Goal: Task Accomplishment & Management: Manage account settings

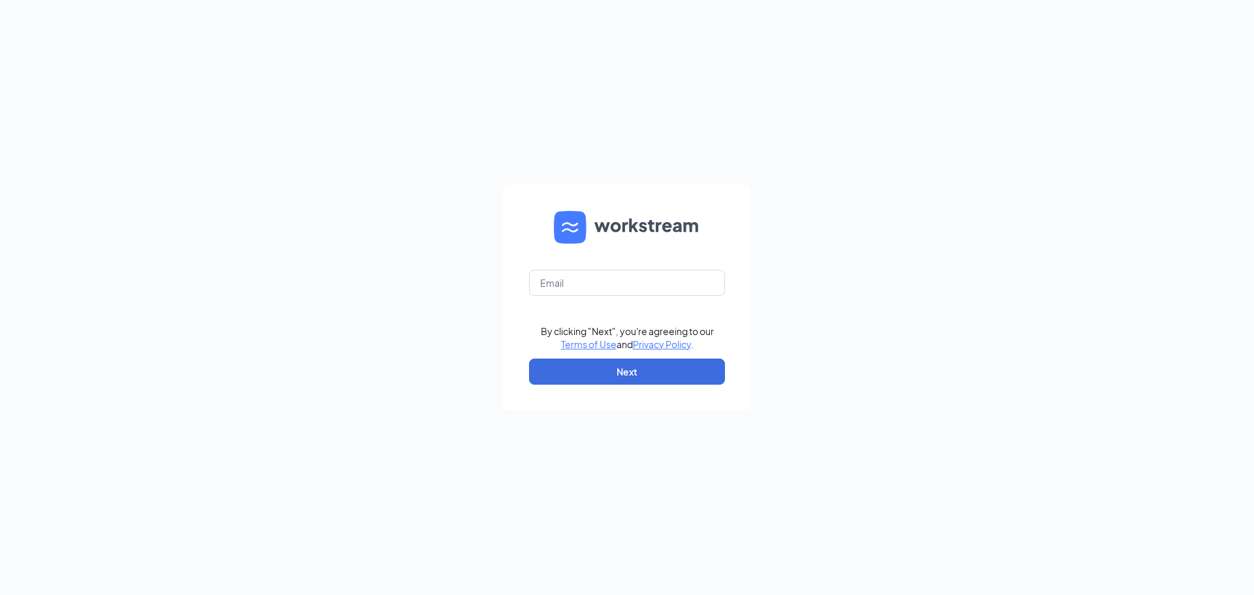
click at [615, 296] on form "By clicking "Next", you're agreeing to our Terms of Use and Privacy Policy . Ne…" at bounding box center [627, 298] width 248 height 226
click at [612, 290] on input "text" at bounding box center [627, 283] width 196 height 26
type input "kate@culvers.biz"
click at [588, 367] on button "Next" at bounding box center [627, 372] width 196 height 26
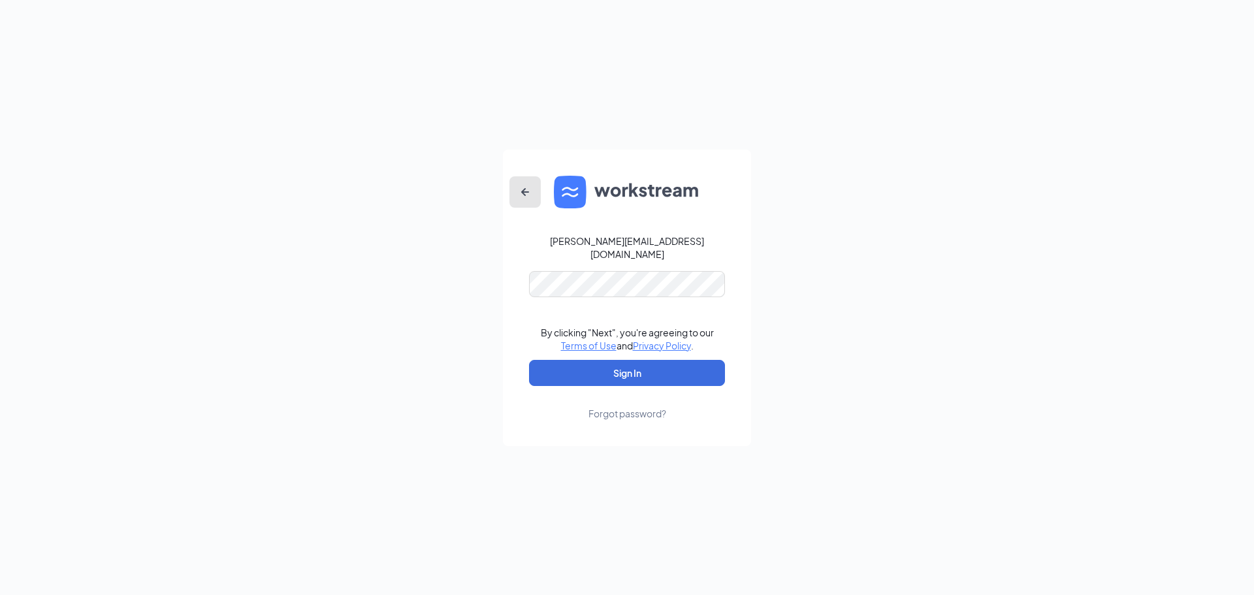
click at [521, 196] on icon "ArrowLeftNew" at bounding box center [525, 192] width 16 height 16
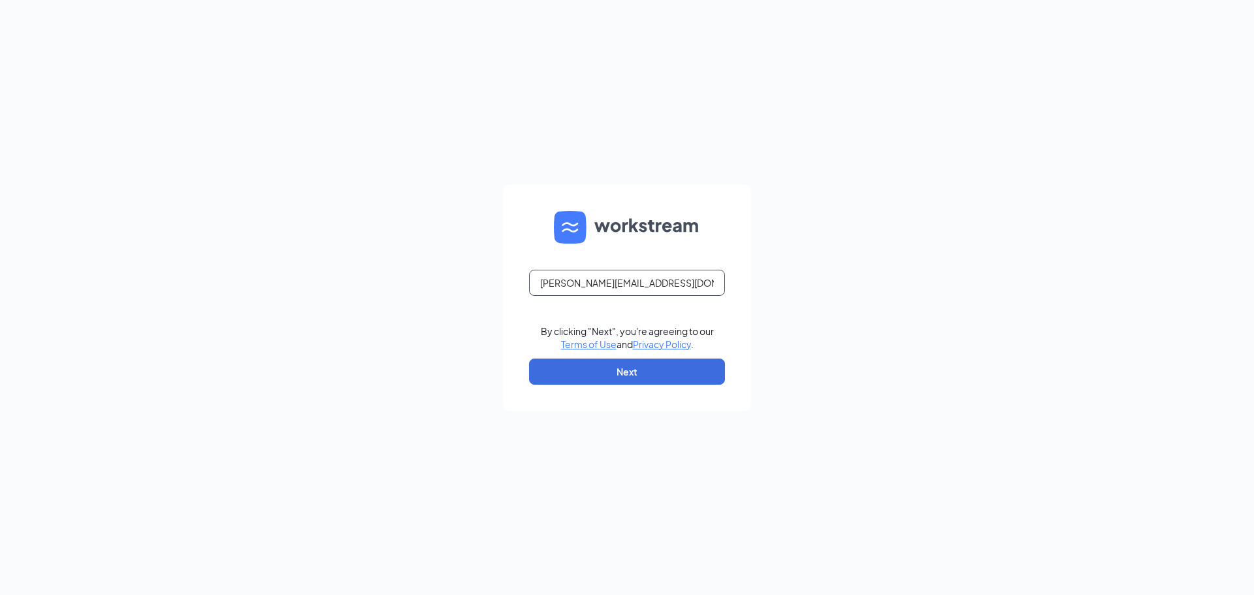
click at [649, 283] on input "kate@culvers.biz" at bounding box center [627, 283] width 196 height 26
type input "k"
click at [619, 292] on input "text" at bounding box center [627, 283] width 196 height 26
type input "culvers291kelly@gmail.com"
click at [587, 376] on button "Next" at bounding box center [627, 372] width 196 height 26
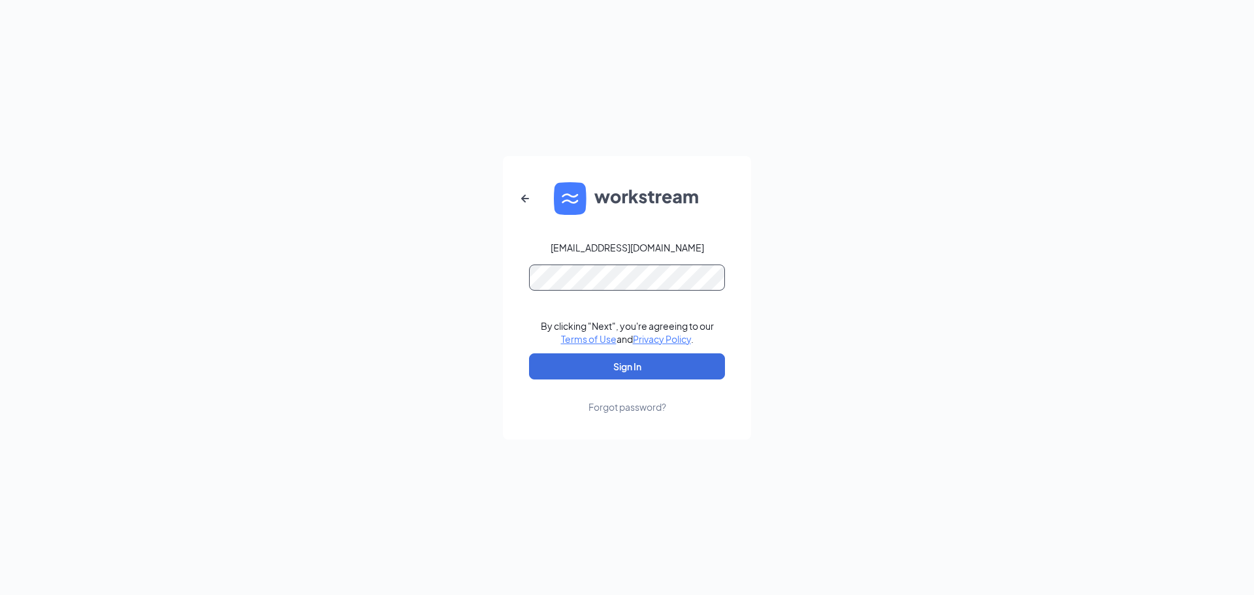
click at [529, 353] on button "Sign In" at bounding box center [627, 366] width 196 height 26
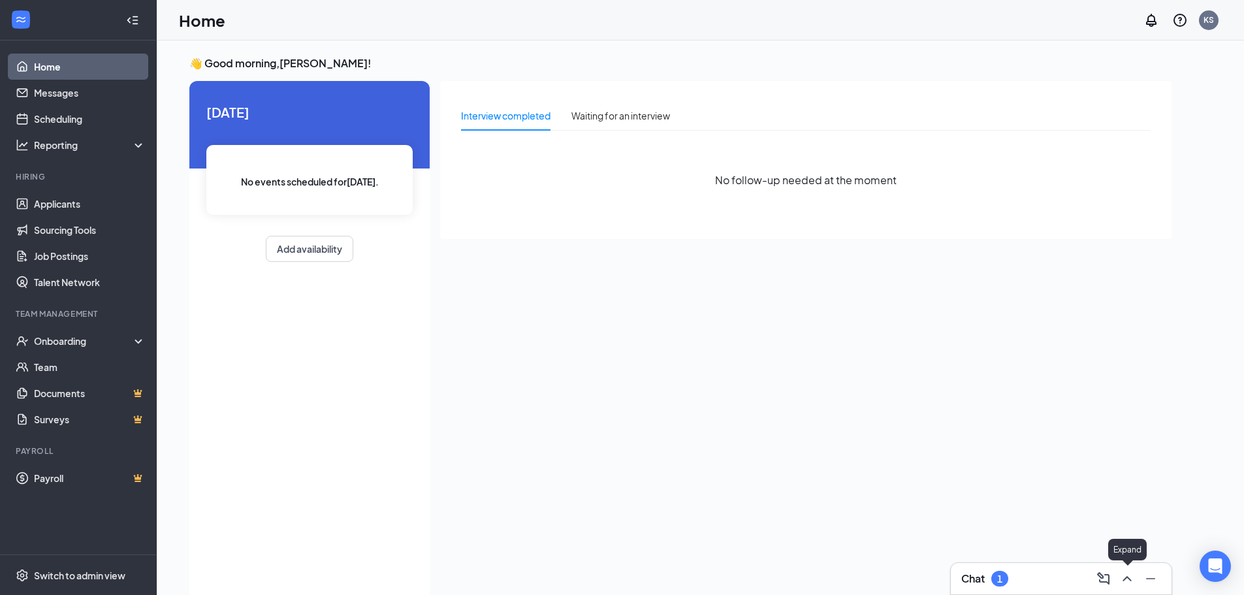
click at [1127, 581] on icon "ChevronUp" at bounding box center [1127, 579] width 16 height 16
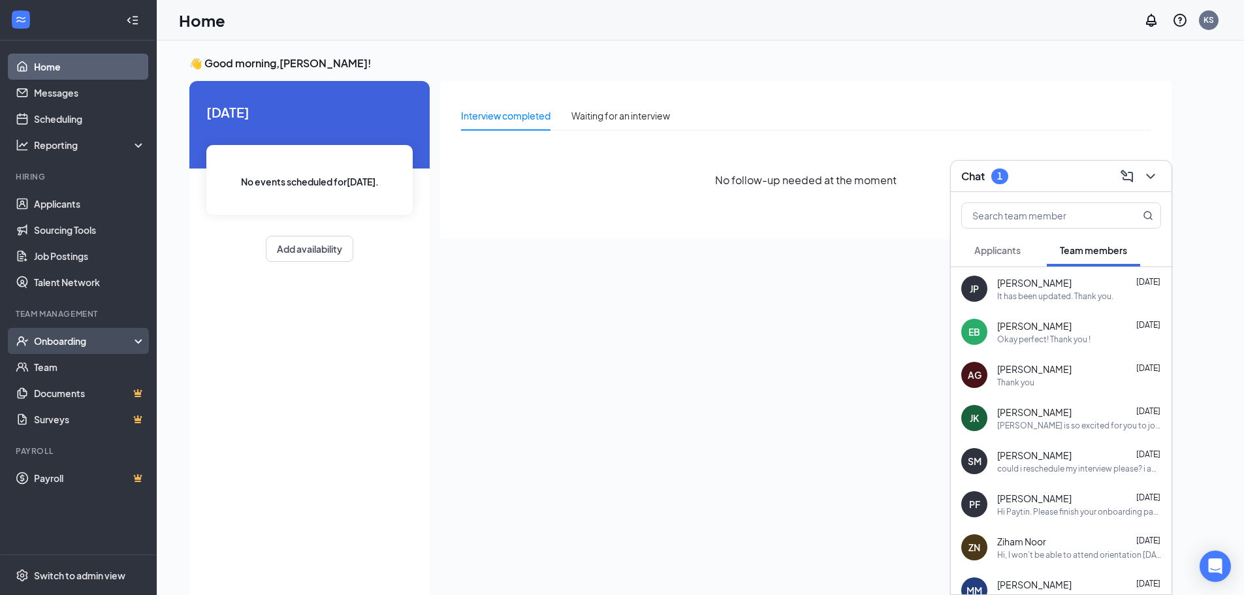
click at [84, 337] on div "Onboarding" at bounding box center [84, 340] width 101 height 13
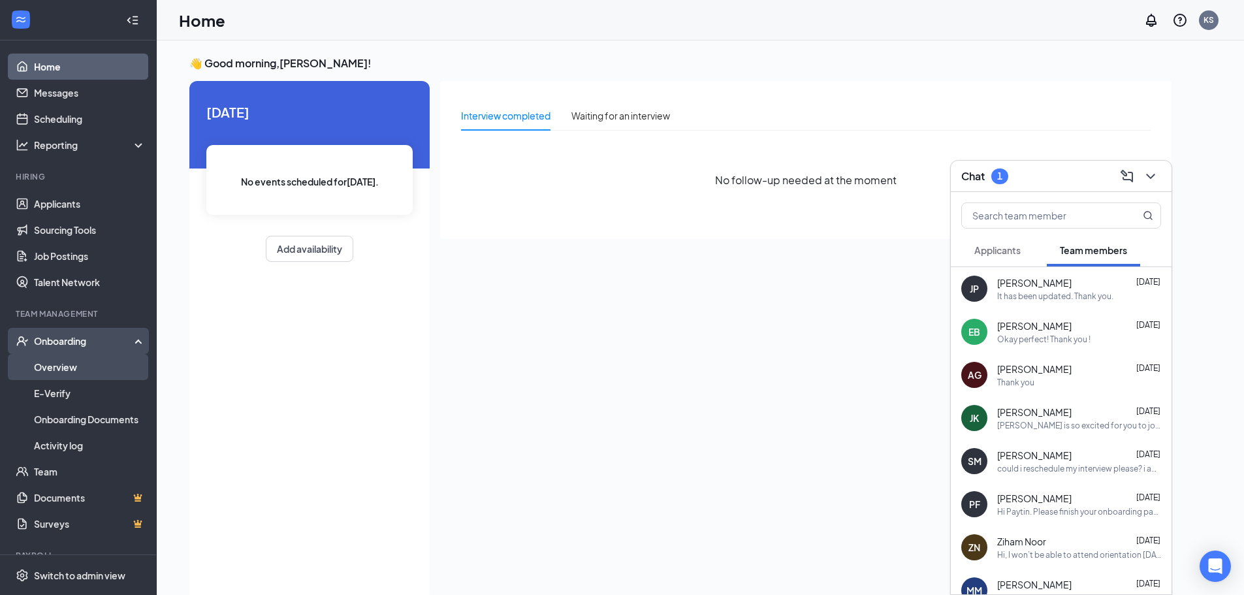
click at [65, 370] on link "Overview" at bounding box center [90, 367] width 112 height 26
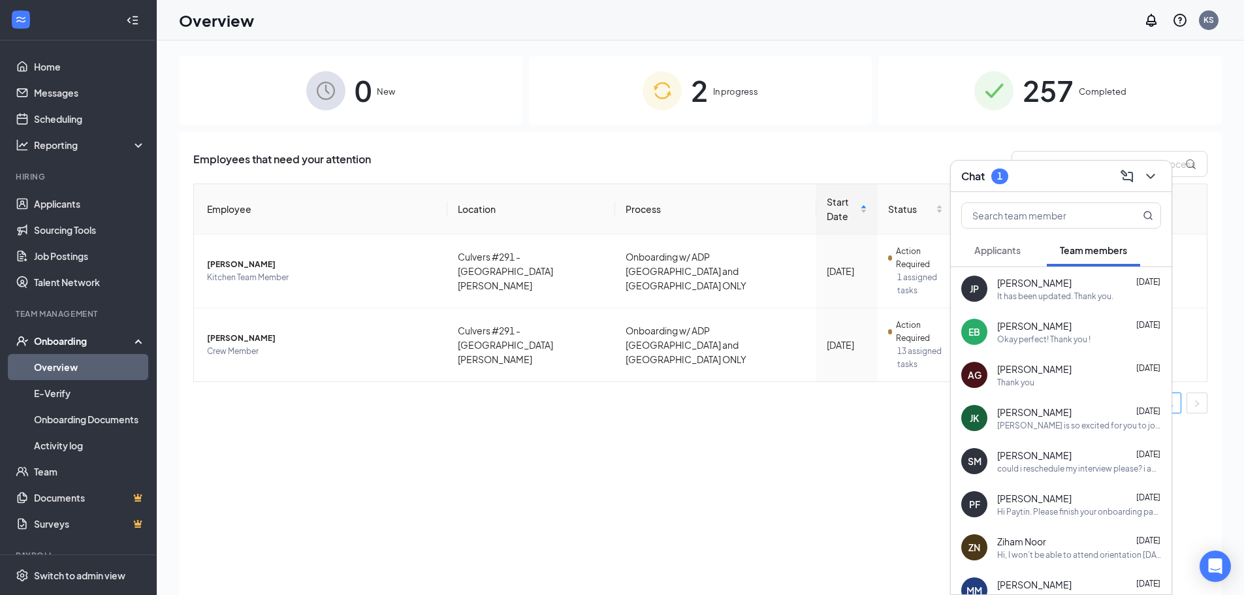
click at [532, 438] on div "Employees that need your attention Employee Location Process Start Date Status …" at bounding box center [700, 380] width 1043 height 495
click at [1152, 171] on icon "ChevronDown" at bounding box center [1151, 177] width 16 height 16
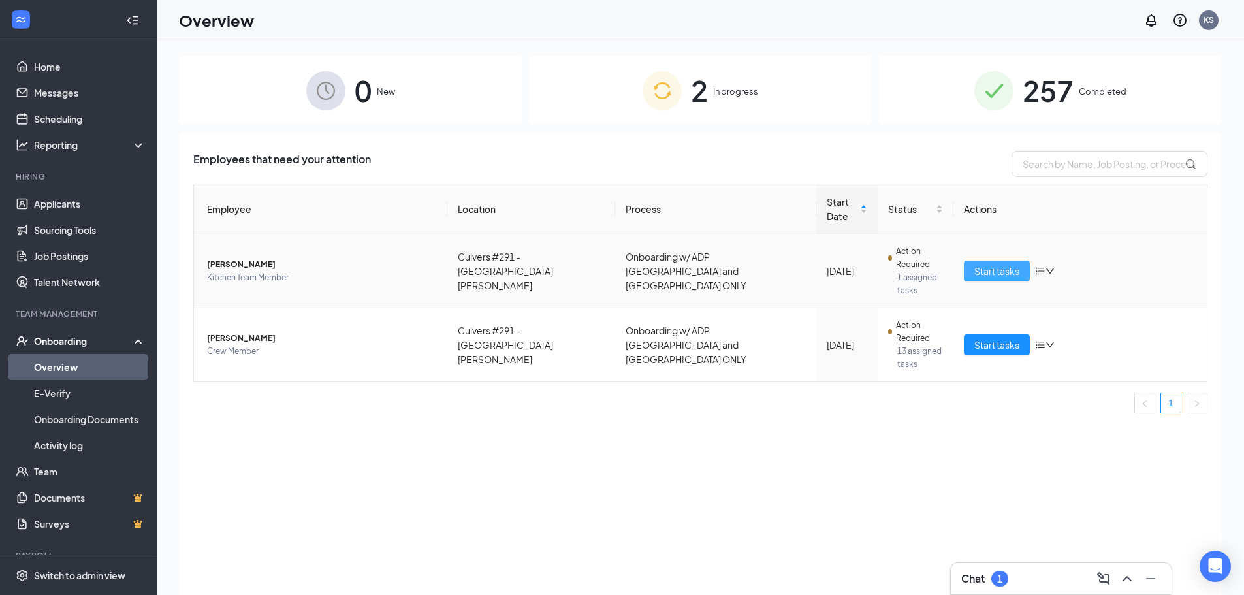
click at [996, 264] on span "Start tasks" at bounding box center [996, 271] width 45 height 14
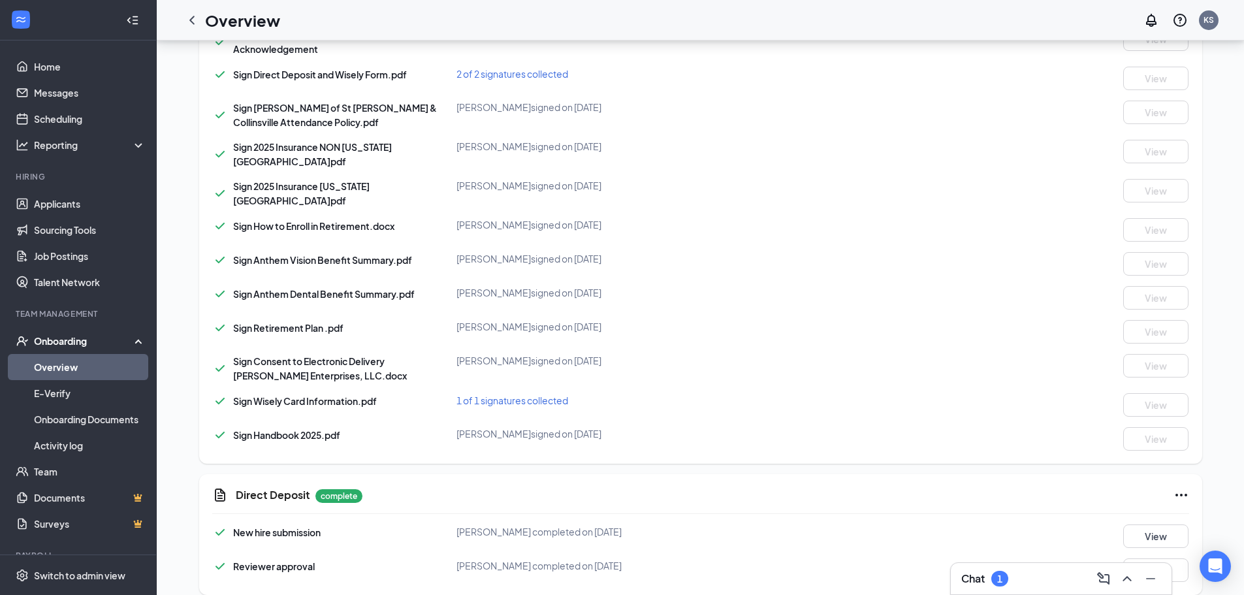
scroll to position [558, 0]
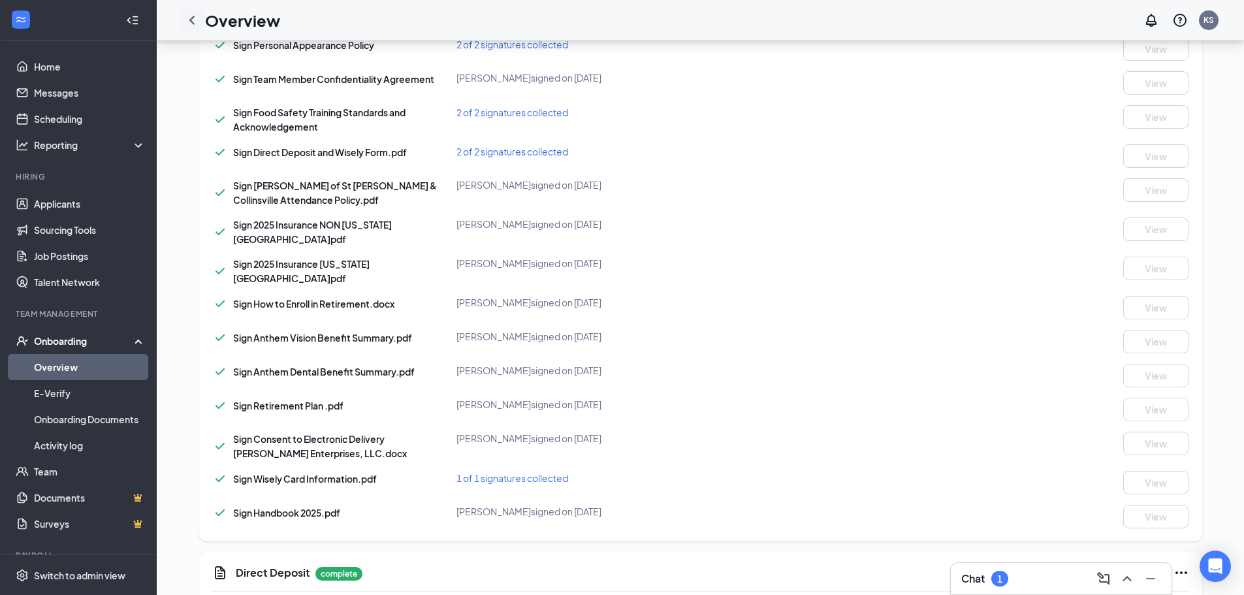
click at [191, 10] on div at bounding box center [192, 20] width 26 height 26
click at [191, 21] on icon "ChevronLeft" at bounding box center [191, 20] width 5 height 8
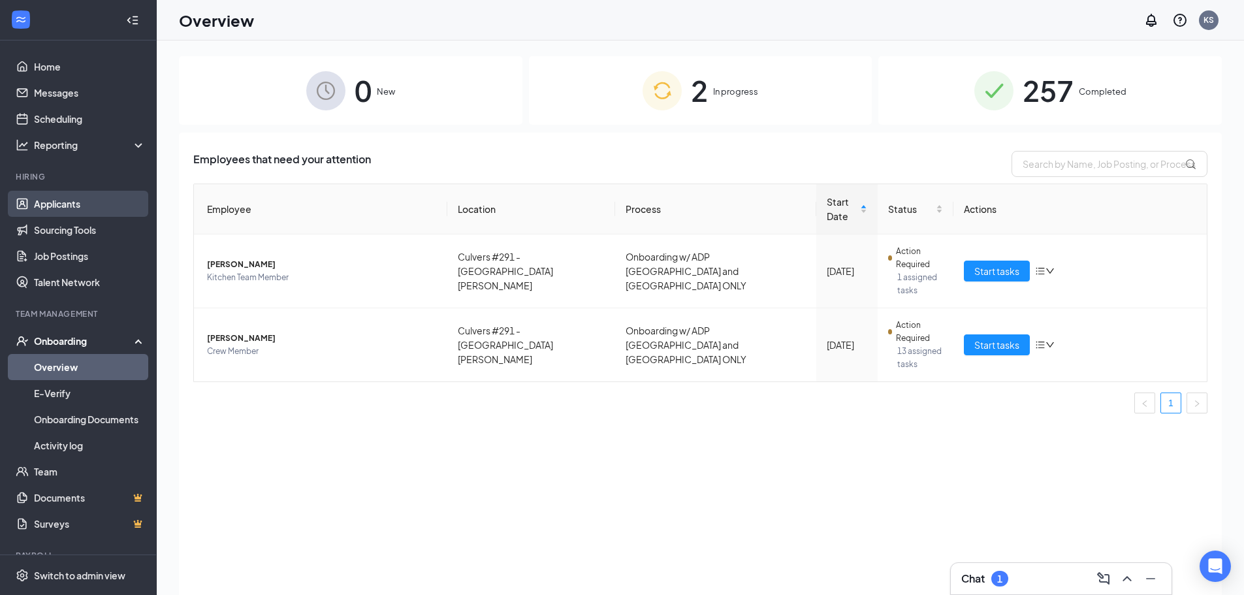
click at [46, 197] on link "Applicants" at bounding box center [90, 204] width 112 height 26
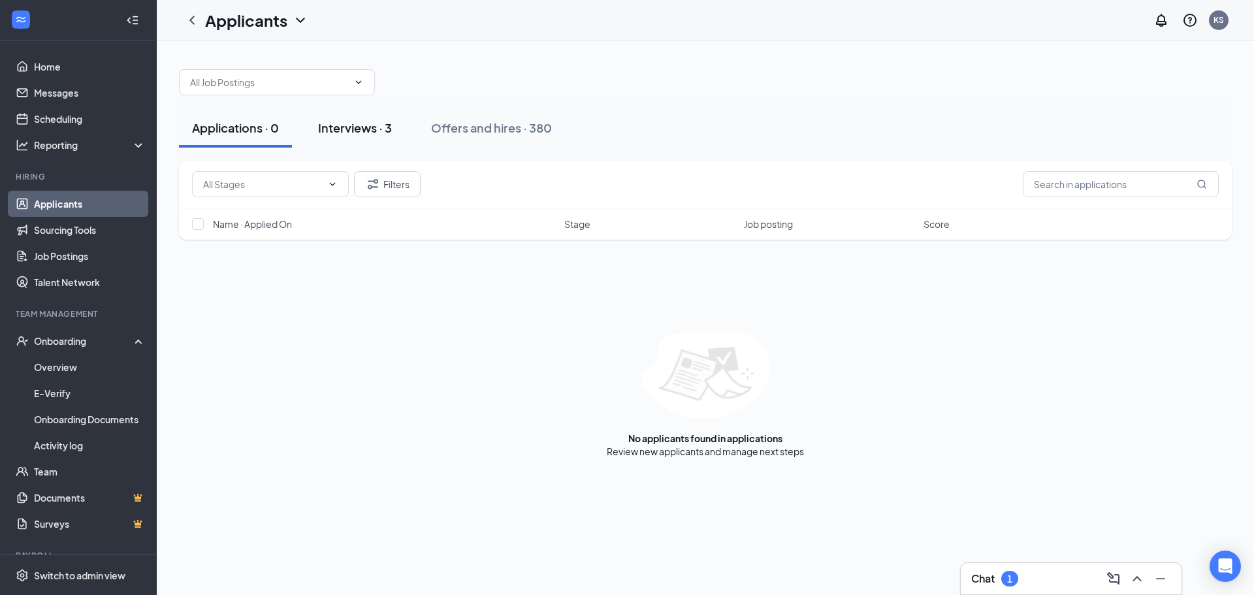
click at [338, 127] on div "Interviews · 3" at bounding box center [355, 128] width 74 height 16
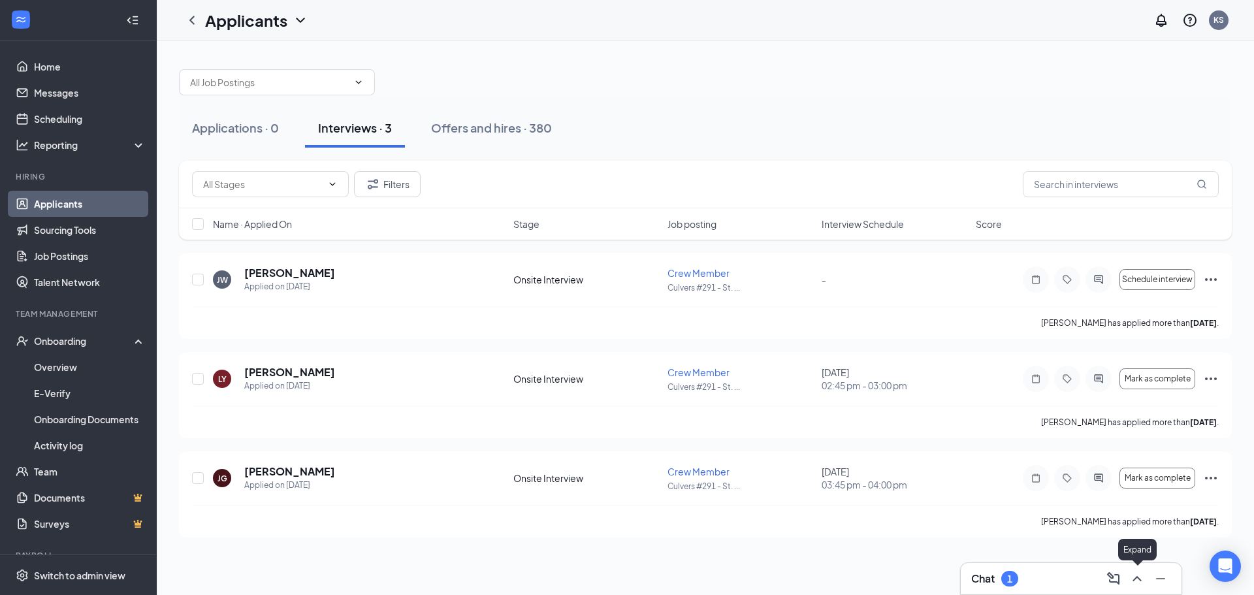
click at [1142, 579] on icon "ChevronUp" at bounding box center [1137, 579] width 16 height 16
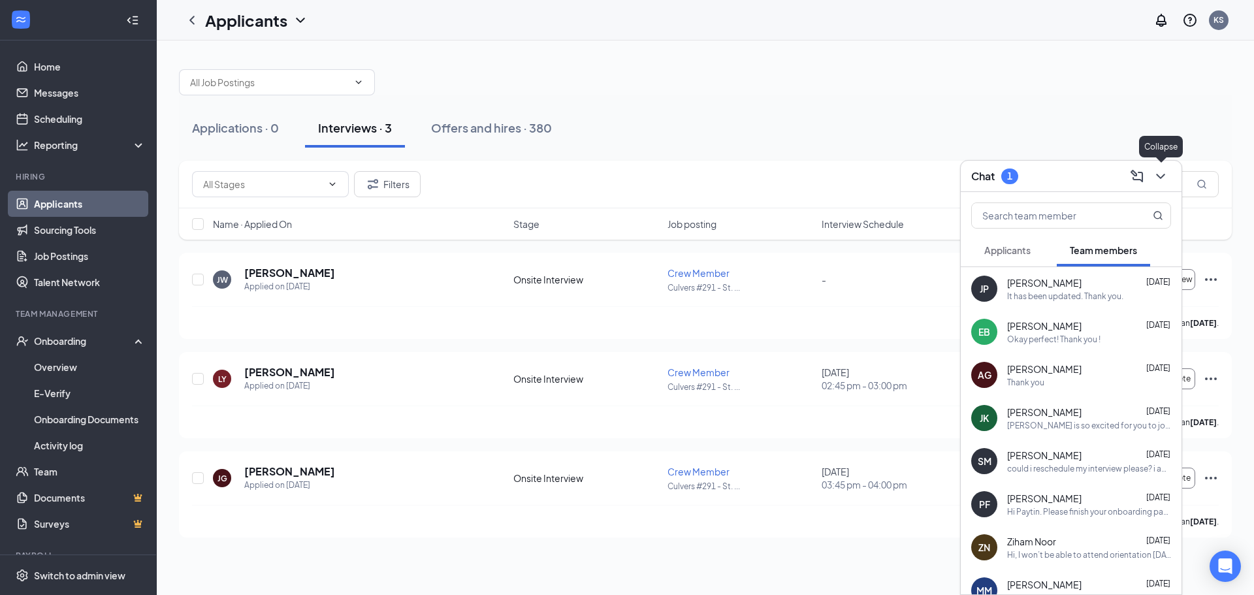
click at [1164, 176] on icon "ChevronDown" at bounding box center [1161, 177] width 16 height 16
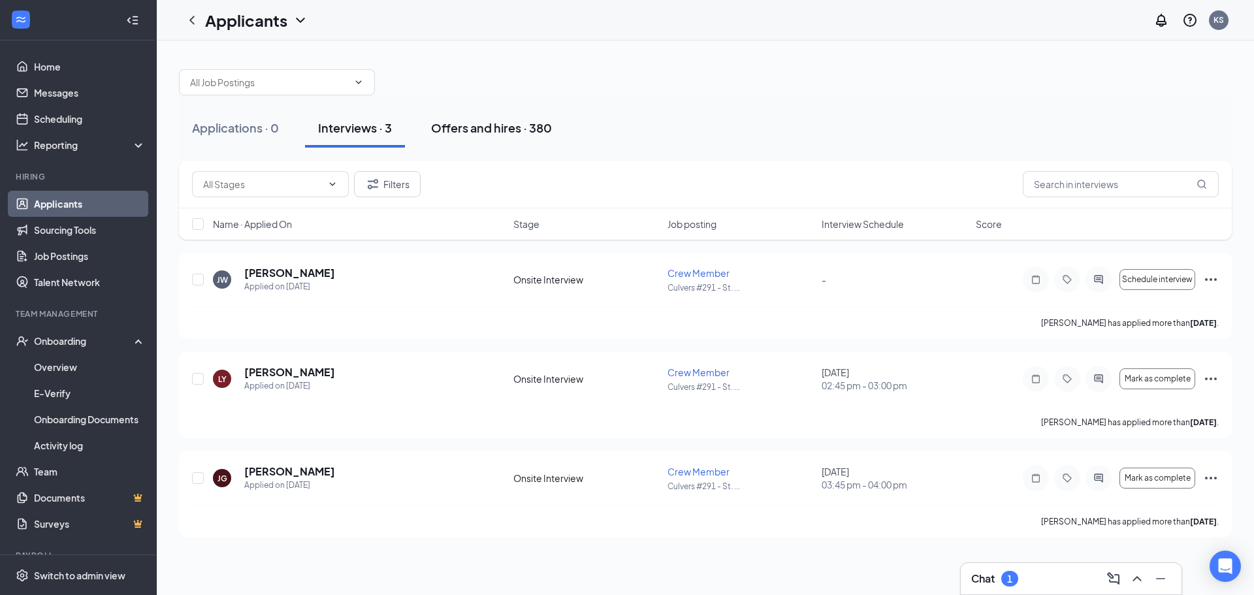
click at [487, 129] on div "Offers and hires · 380" at bounding box center [491, 128] width 121 height 16
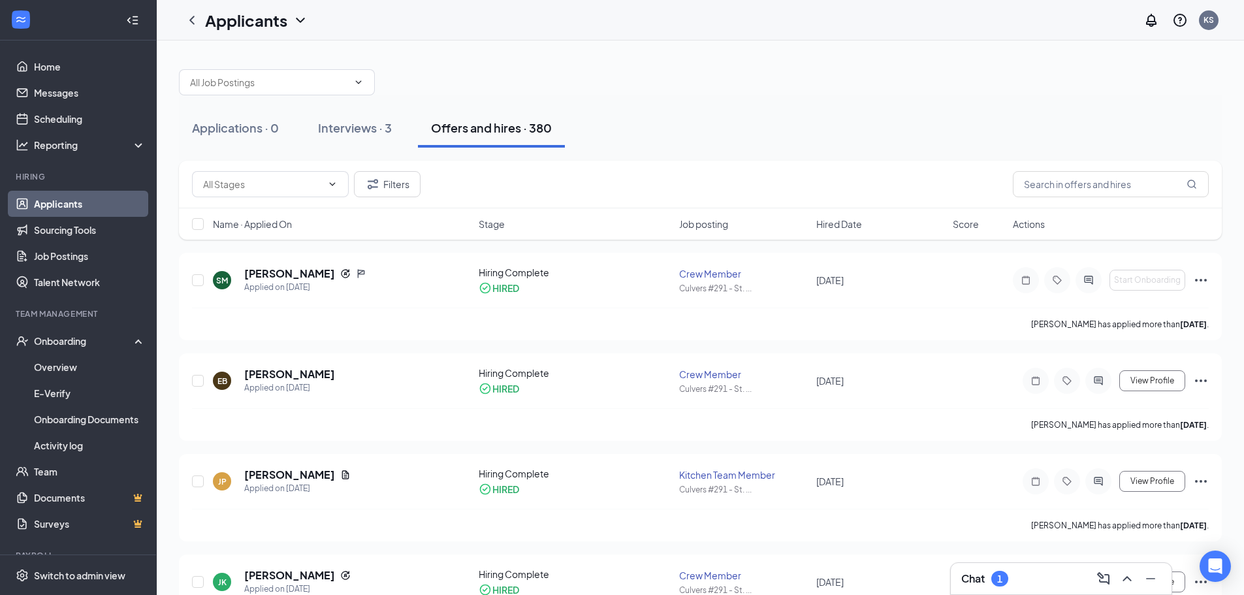
click at [65, 211] on link "Applicants" at bounding box center [90, 204] width 112 height 26
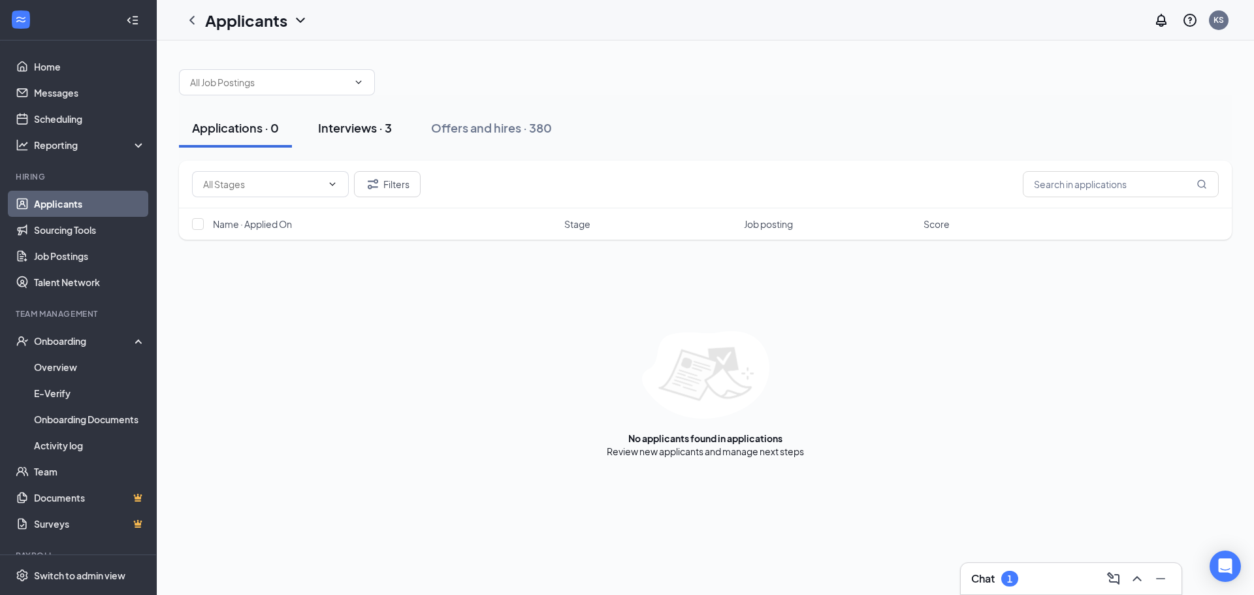
click at [358, 118] on button "Interviews · 3" at bounding box center [355, 127] width 100 height 39
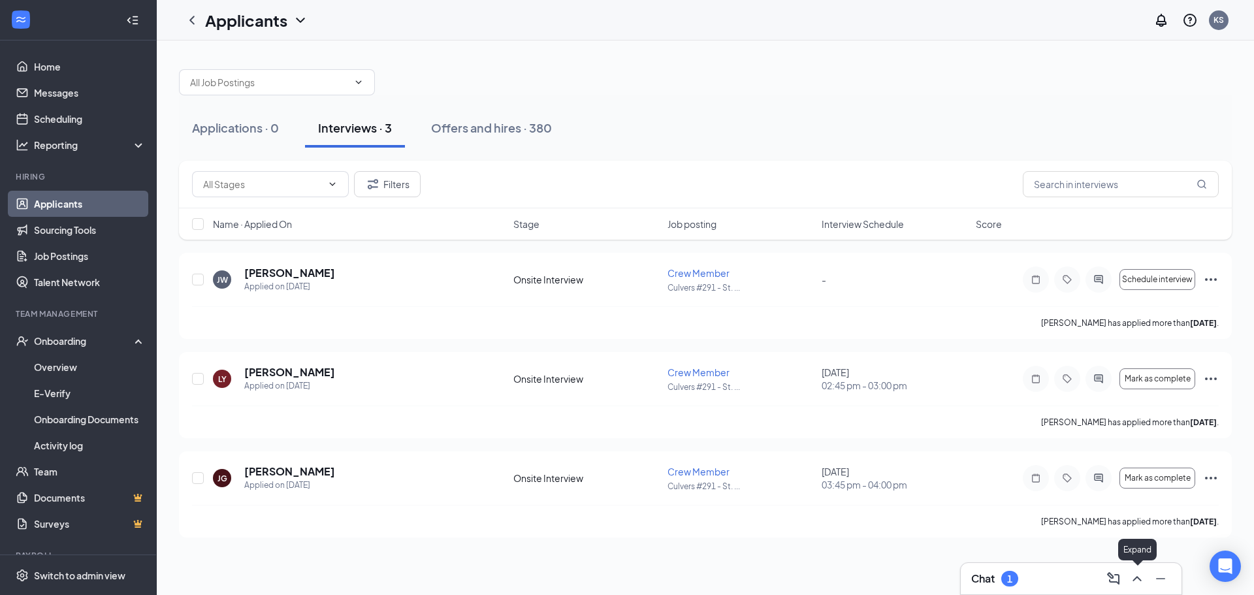
click at [1129, 578] on button at bounding box center [1137, 578] width 21 height 21
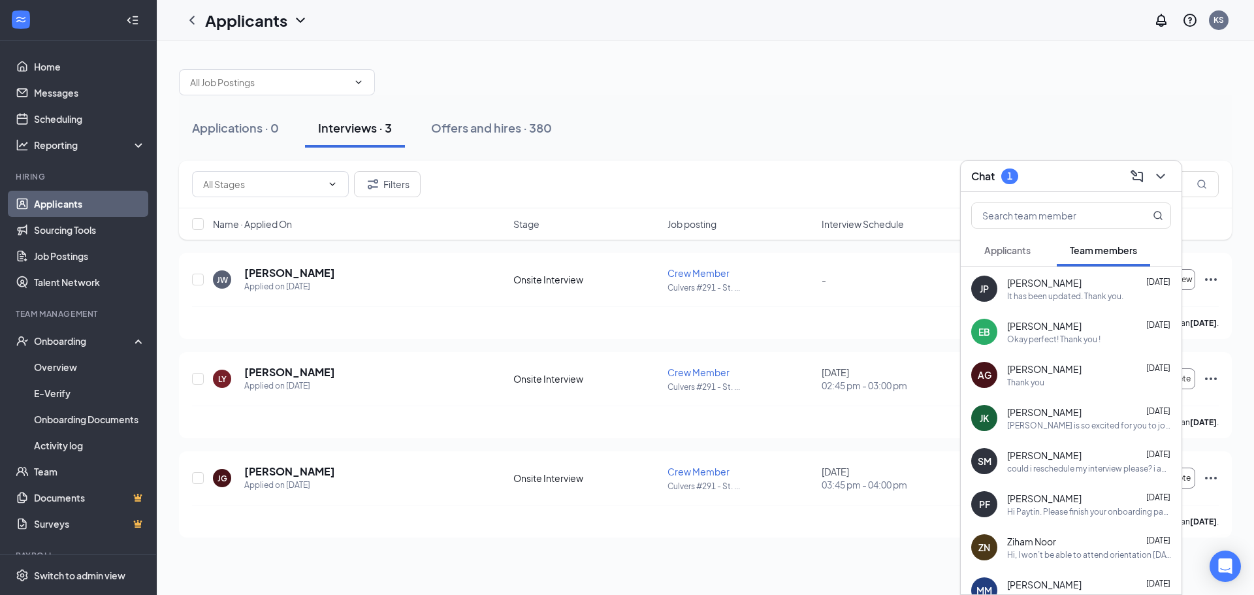
click at [996, 250] on span "Applicants" at bounding box center [1007, 250] width 46 height 12
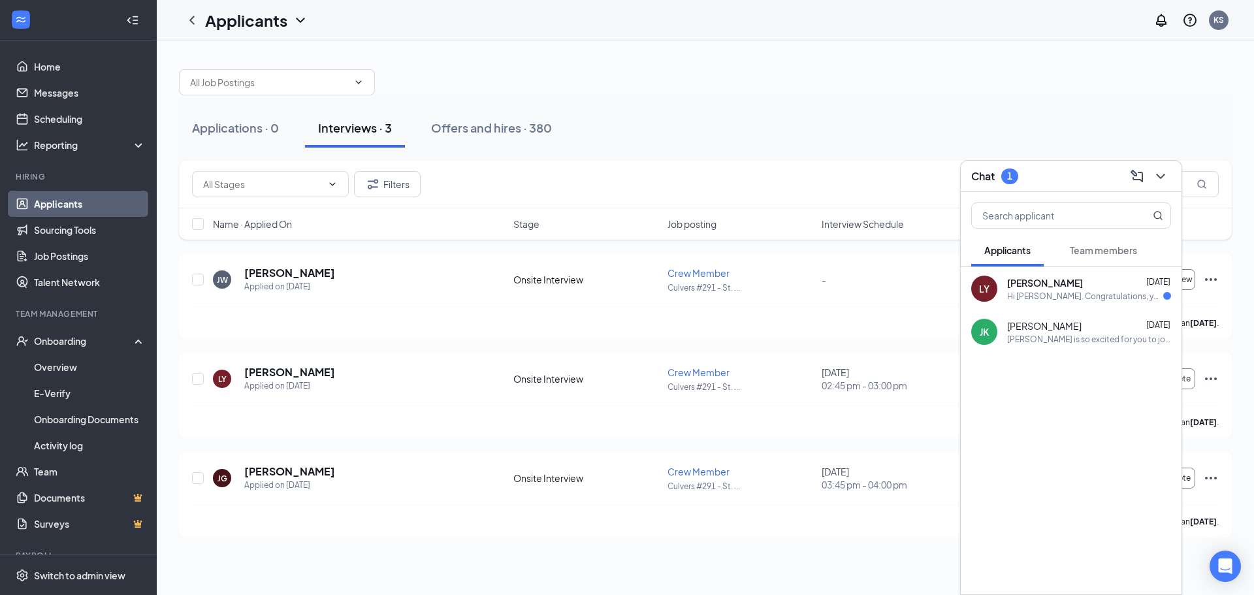
click at [1093, 291] on div "Hi [PERSON_NAME]. Congratulations, your meeting with [PERSON_NAME] for Crew Mem…" at bounding box center [1085, 296] width 156 height 11
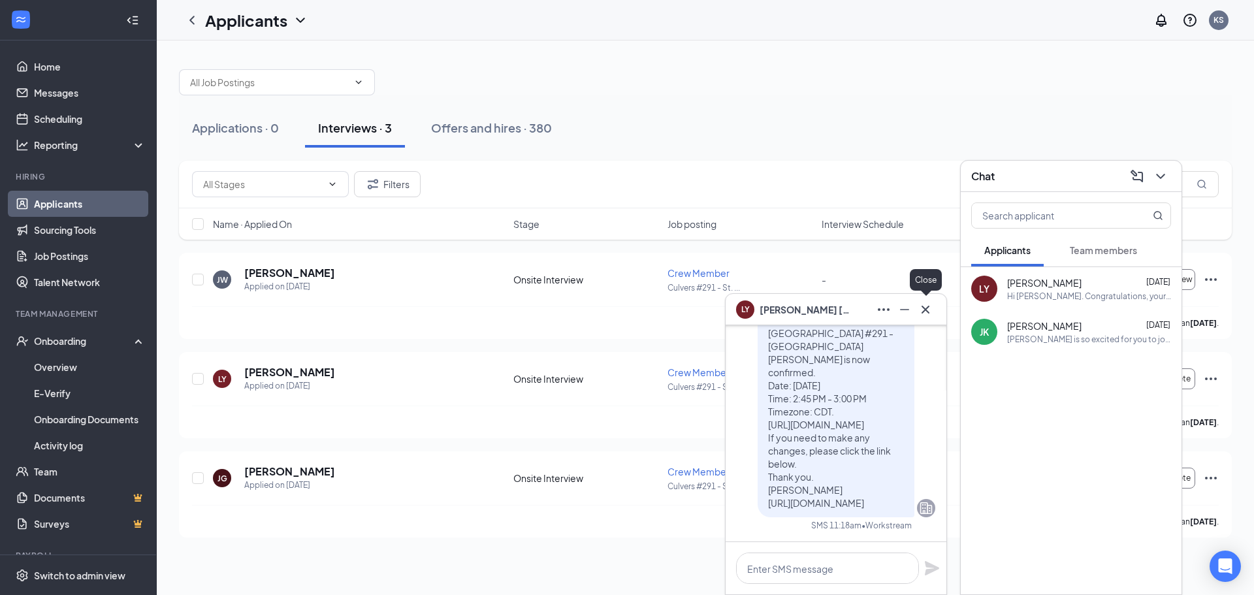
click at [927, 302] on icon "Cross" at bounding box center [926, 310] width 16 height 16
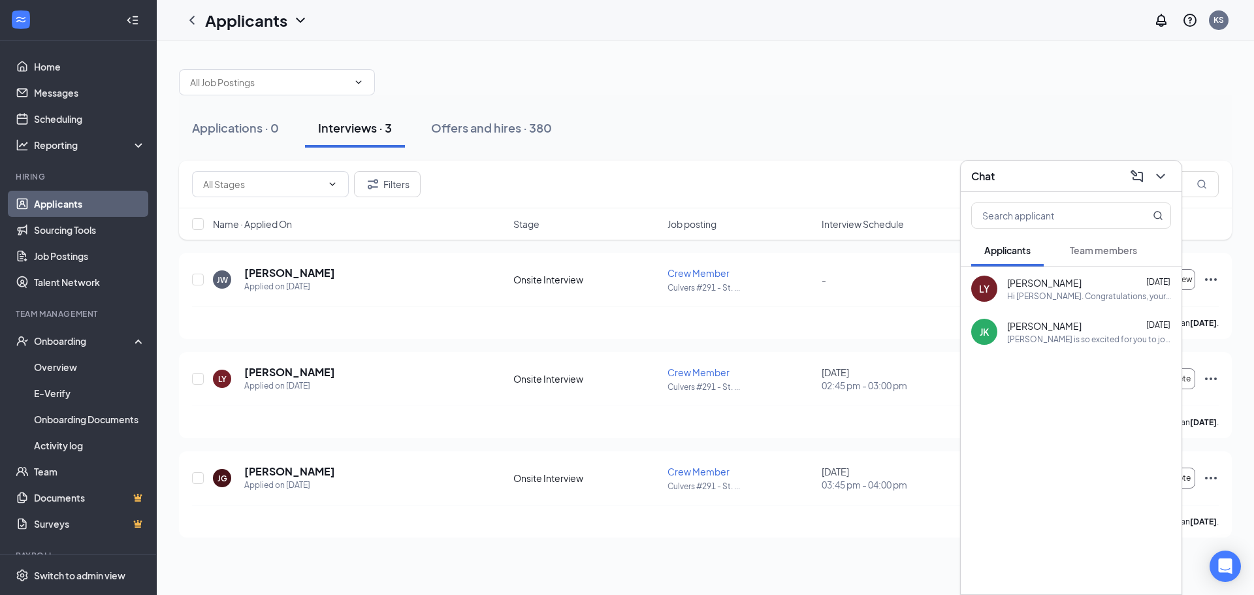
click at [1132, 286] on div "[PERSON_NAME] [DATE]" at bounding box center [1089, 282] width 164 height 13
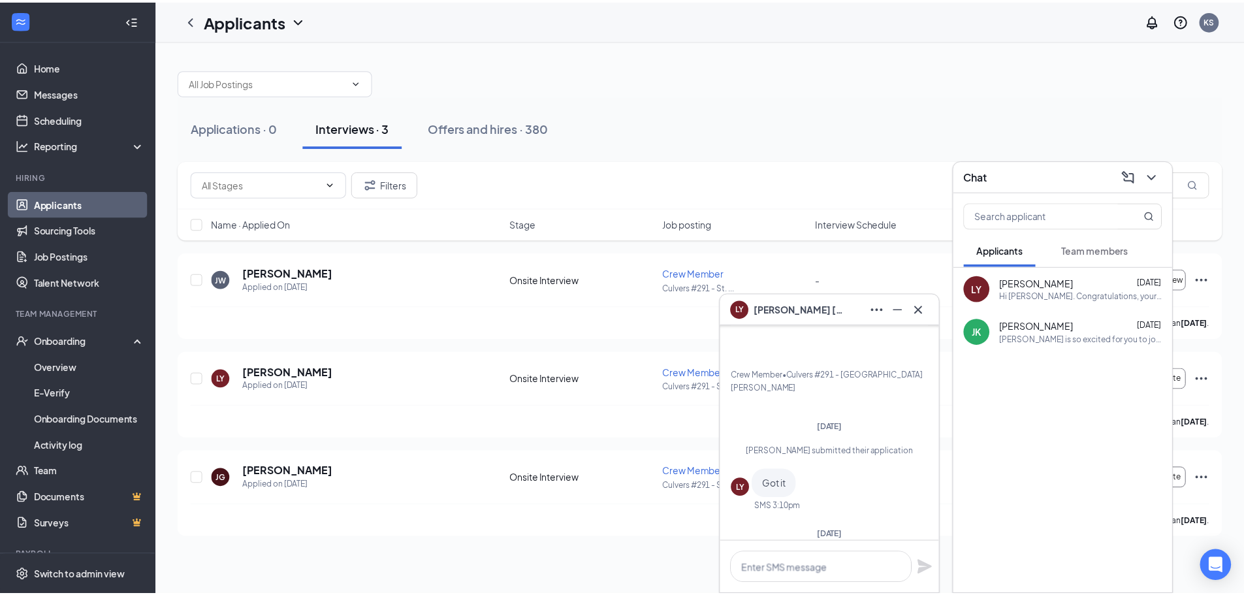
scroll to position [-519, 0]
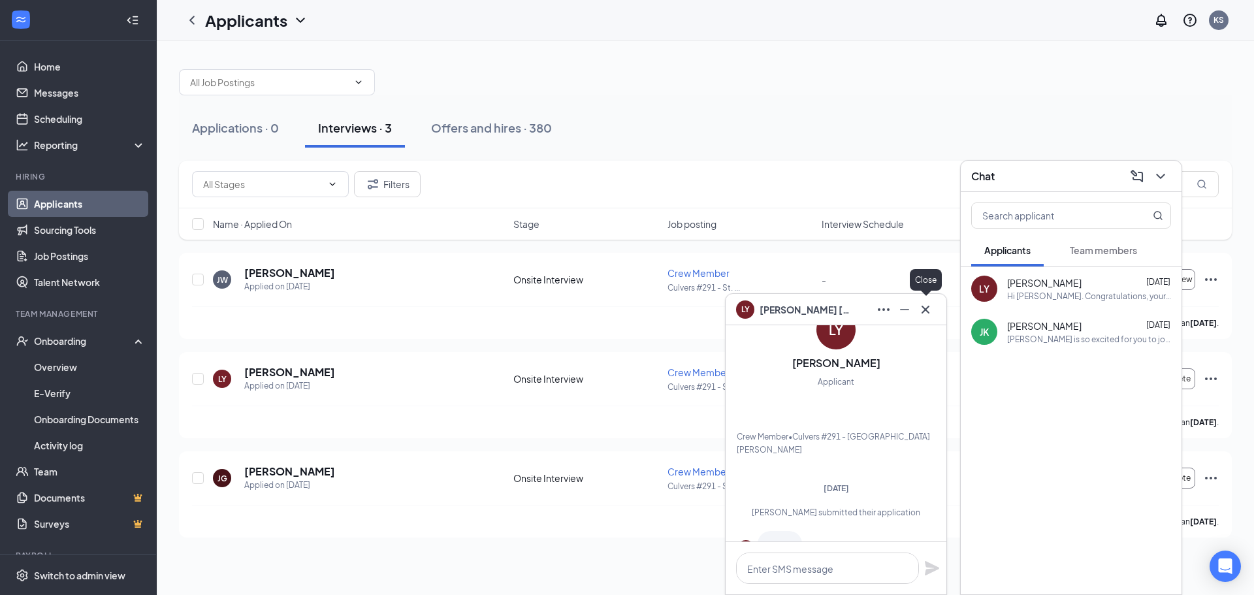
click at [924, 319] on button at bounding box center [925, 309] width 21 height 21
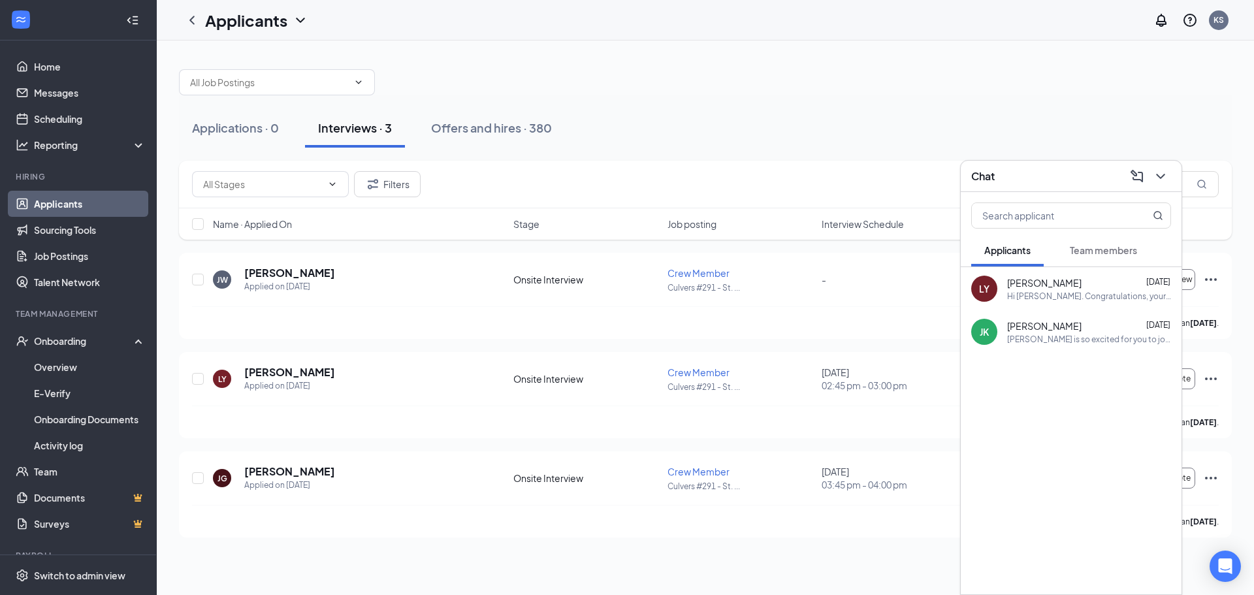
click at [1109, 253] on span "Team members" at bounding box center [1103, 250] width 67 height 12
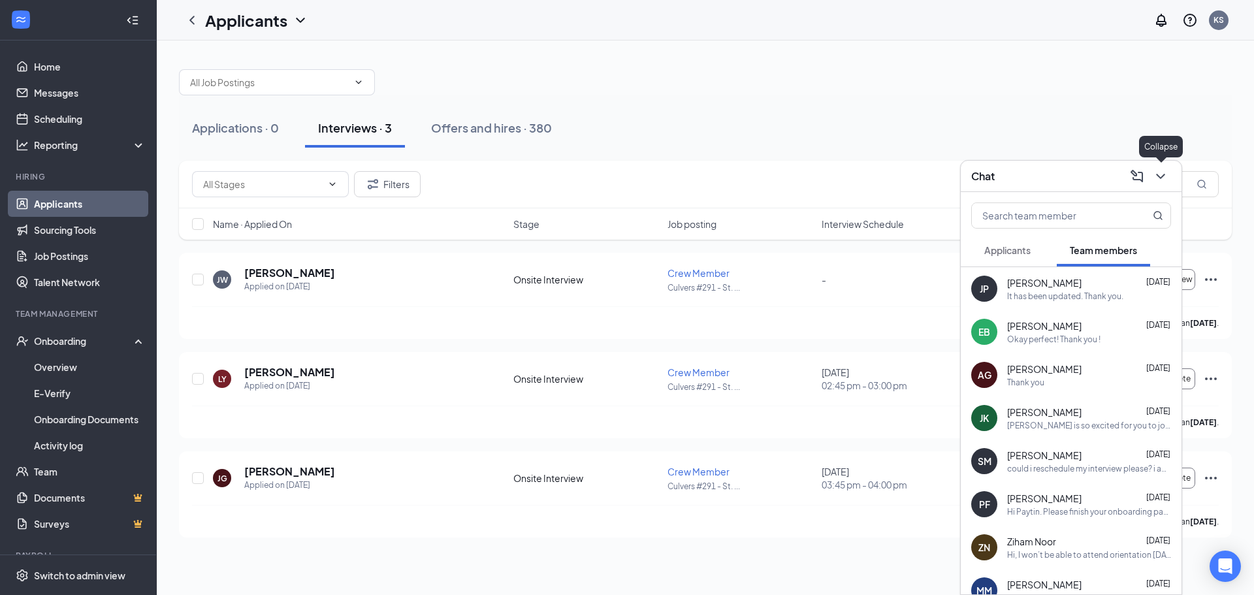
click at [1163, 181] on icon "ChevronDown" at bounding box center [1161, 177] width 16 height 16
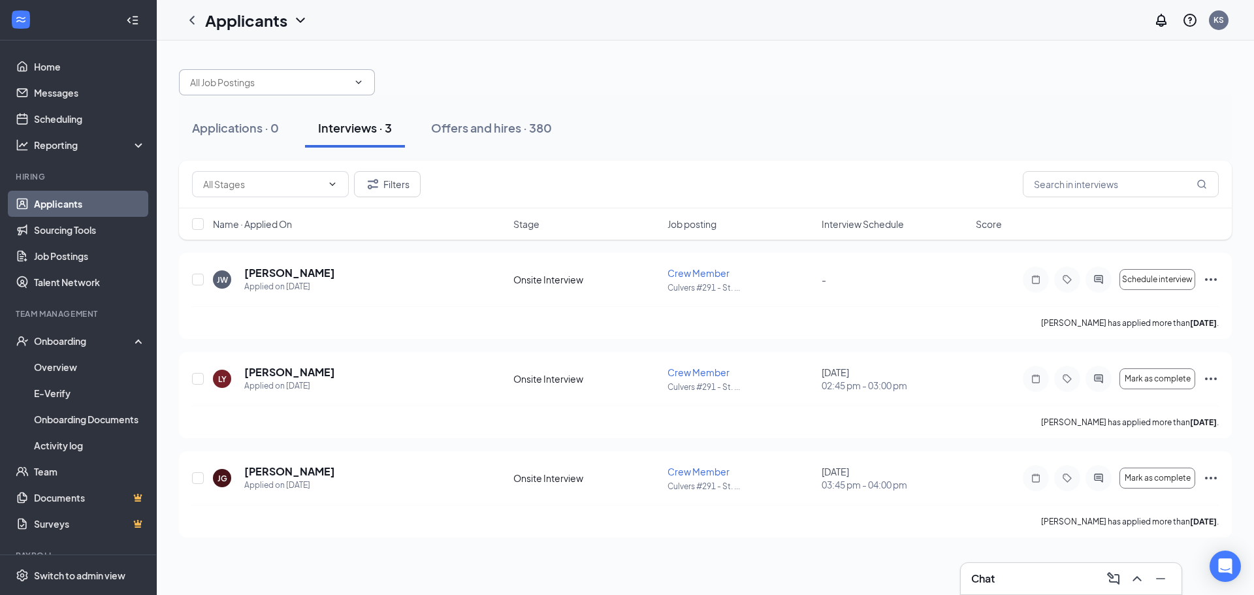
click at [368, 77] on span at bounding box center [277, 82] width 196 height 26
click at [543, 90] on div at bounding box center [705, 75] width 1053 height 39
click at [301, 18] on icon "ChevronDown" at bounding box center [301, 20] width 16 height 16
click at [483, 64] on div at bounding box center [705, 75] width 1053 height 39
click at [1101, 184] on input "text" at bounding box center [1121, 184] width 196 height 26
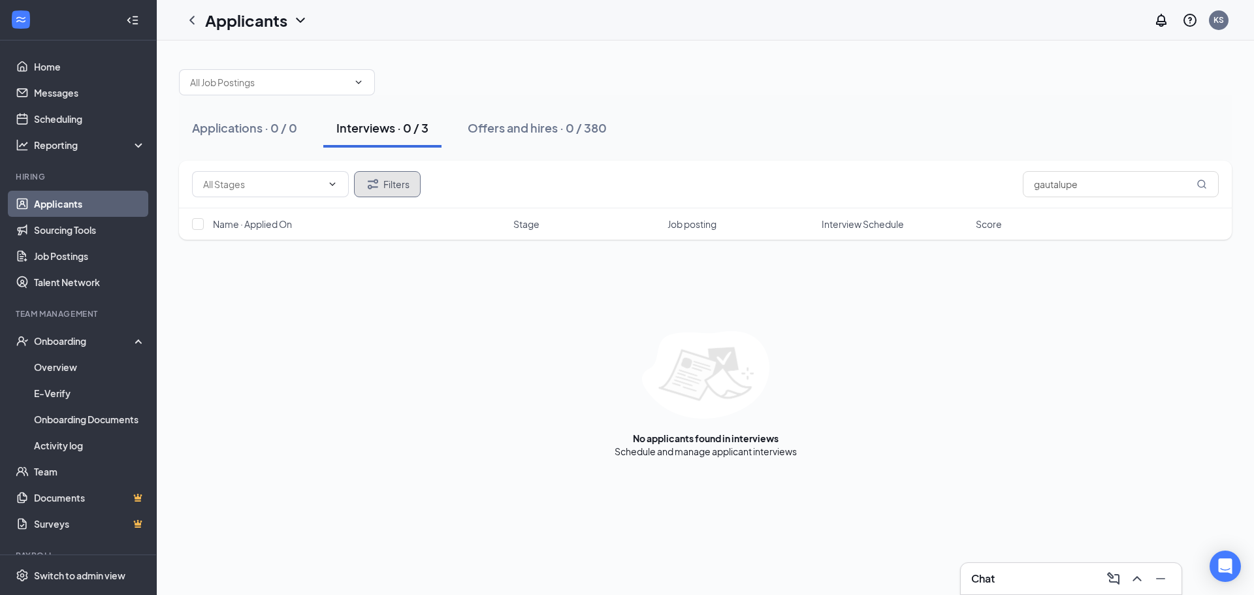
click at [391, 183] on button "Filters" at bounding box center [387, 184] width 67 height 26
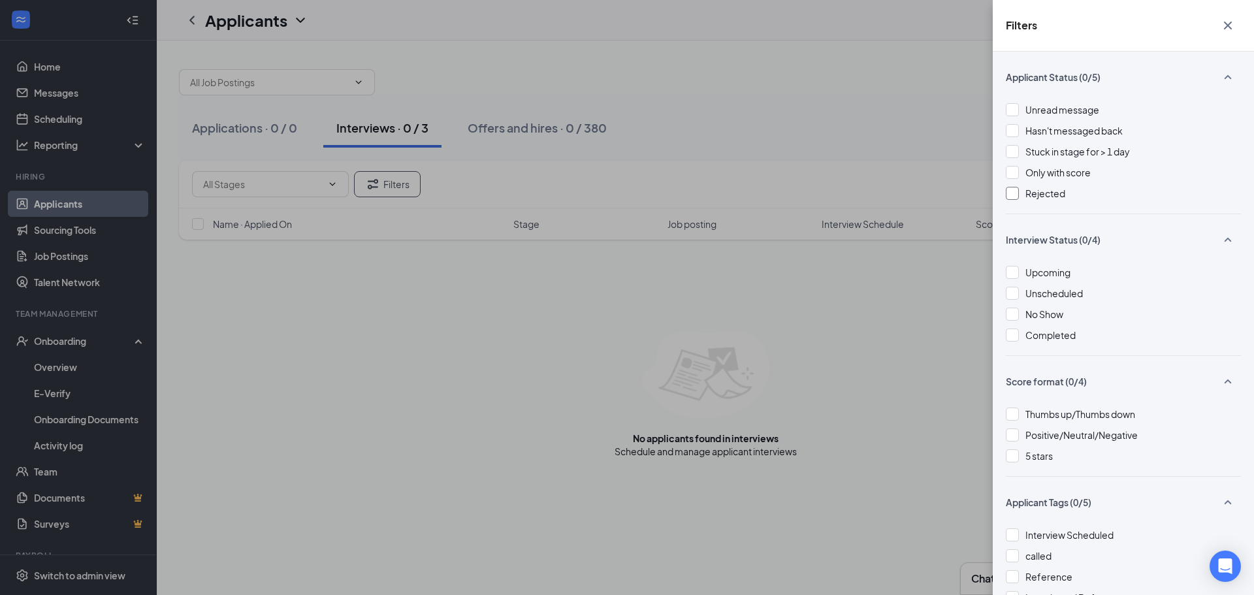
click at [1014, 193] on div at bounding box center [1012, 193] width 13 height 13
click at [942, 392] on div "Filters Applicant Status (1/5) Unread message Hasn't messaged back Stuck in sta…" at bounding box center [627, 297] width 1254 height 595
click at [909, 111] on div "Filters Applicant Status (1/5) Unread message Hasn't messaged back Stuck in sta…" at bounding box center [627, 297] width 1254 height 595
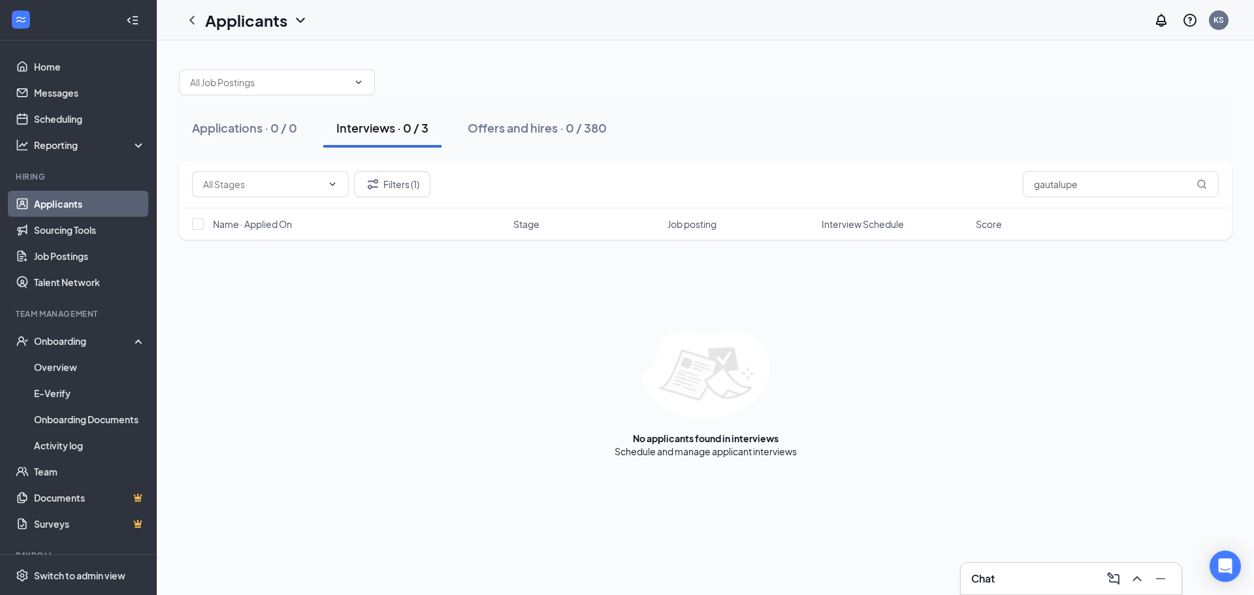
click at [1129, 167] on div "Filters (1) gautalupe" at bounding box center [705, 185] width 1053 height 48
click at [1103, 186] on input "gautalupe" at bounding box center [1121, 184] width 196 height 26
type input "g"
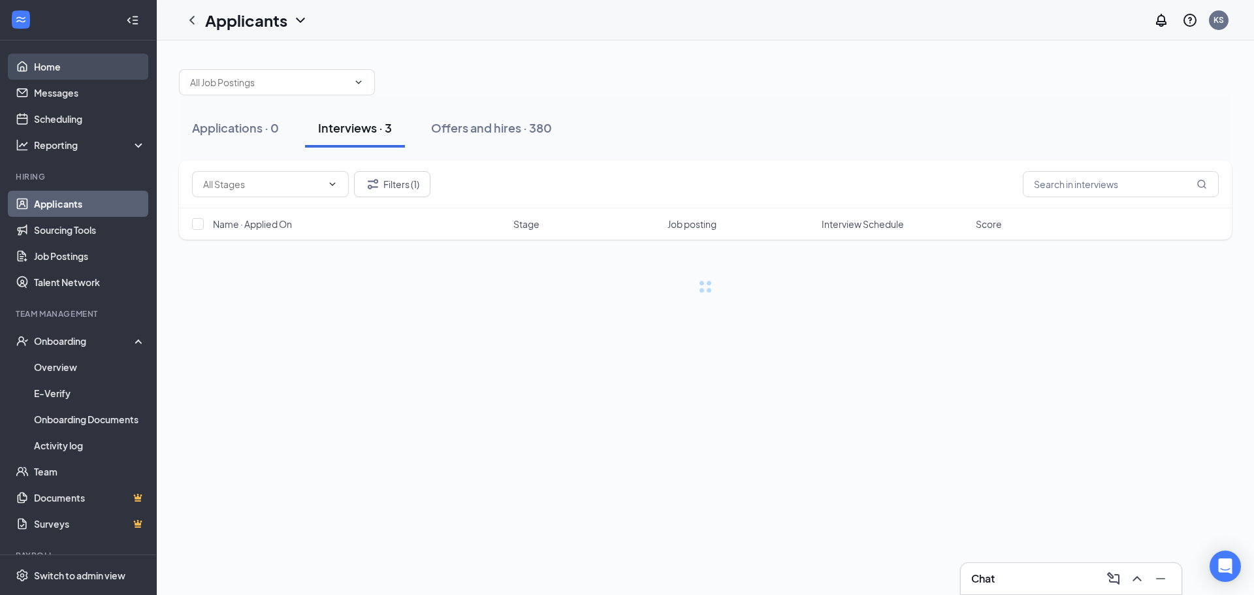
click at [50, 56] on link "Home" at bounding box center [90, 67] width 112 height 26
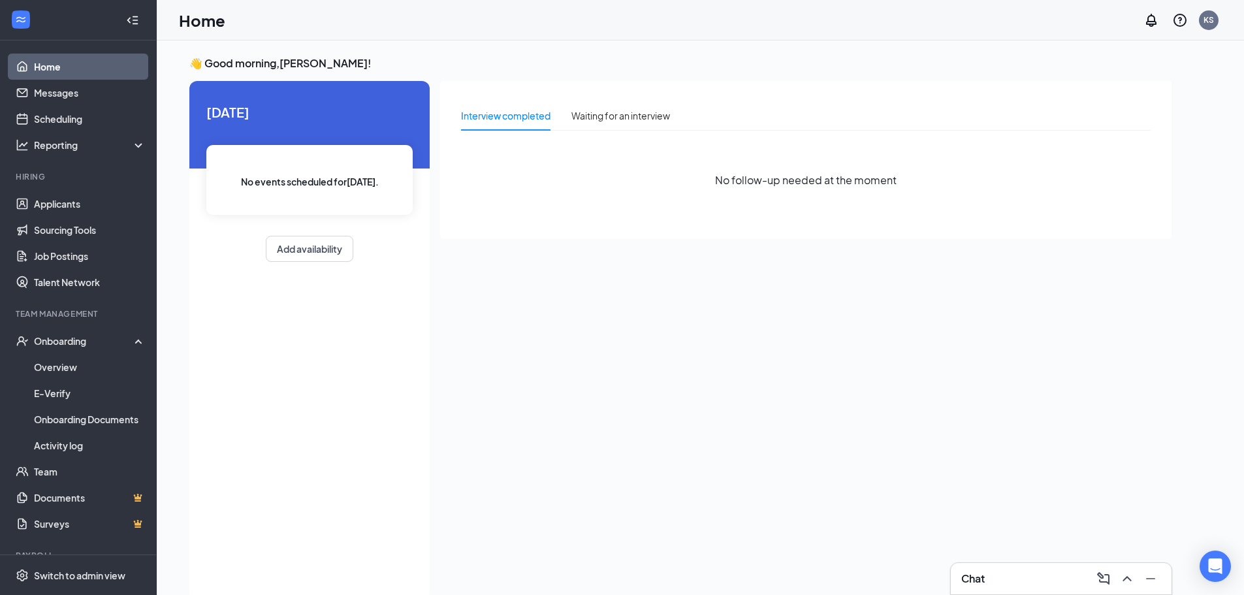
click at [34, 54] on link "Home" at bounding box center [90, 67] width 112 height 26
